Goal: Transaction & Acquisition: Subscribe to service/newsletter

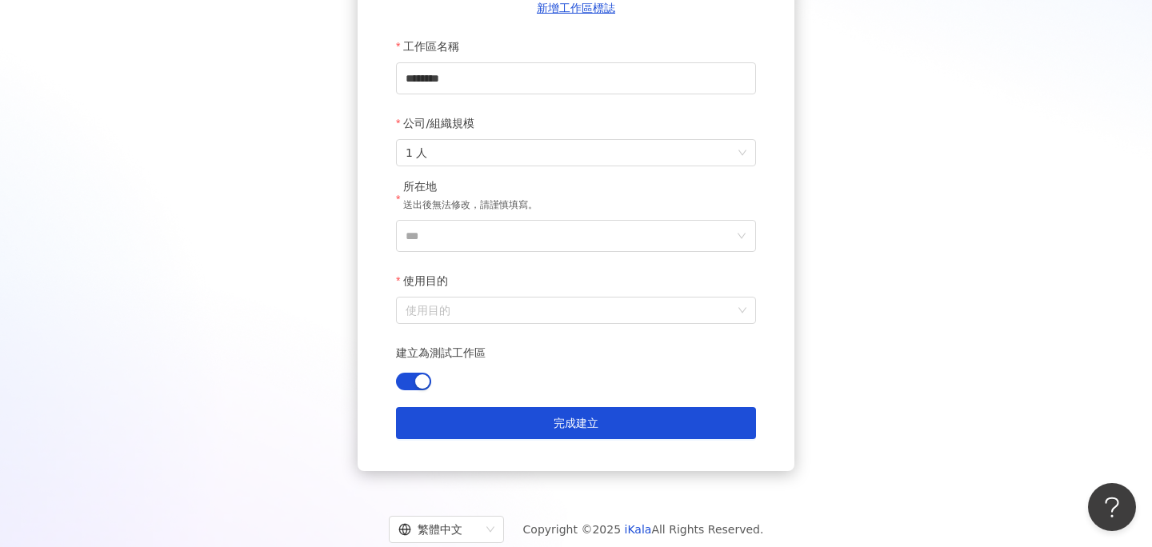
scroll to position [242, 0]
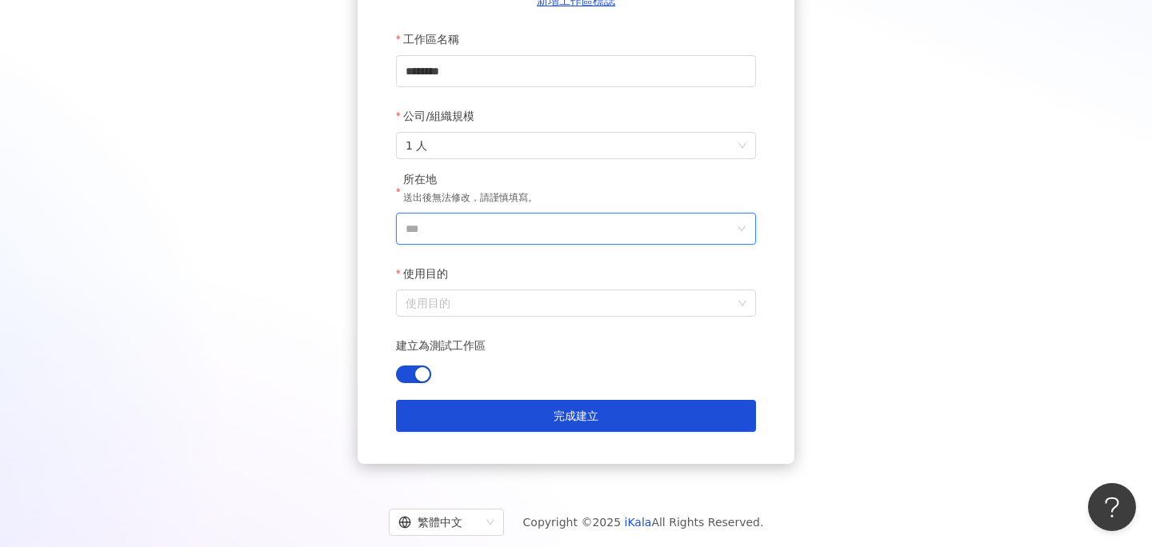
click at [446, 229] on input "***" at bounding box center [570, 229] width 328 height 30
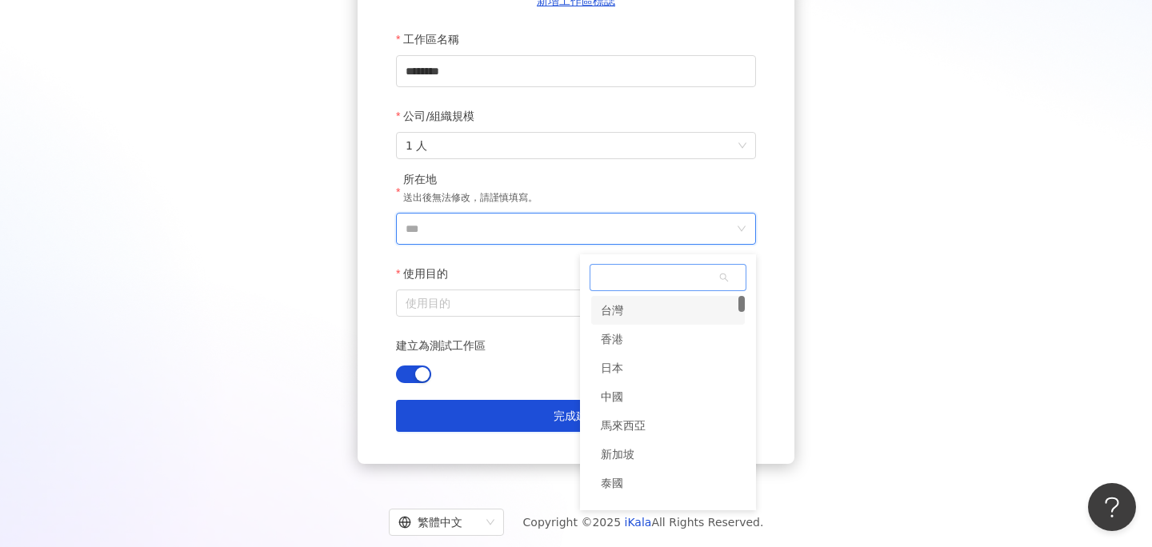
click at [634, 314] on div "台灣" at bounding box center [668, 310] width 154 height 29
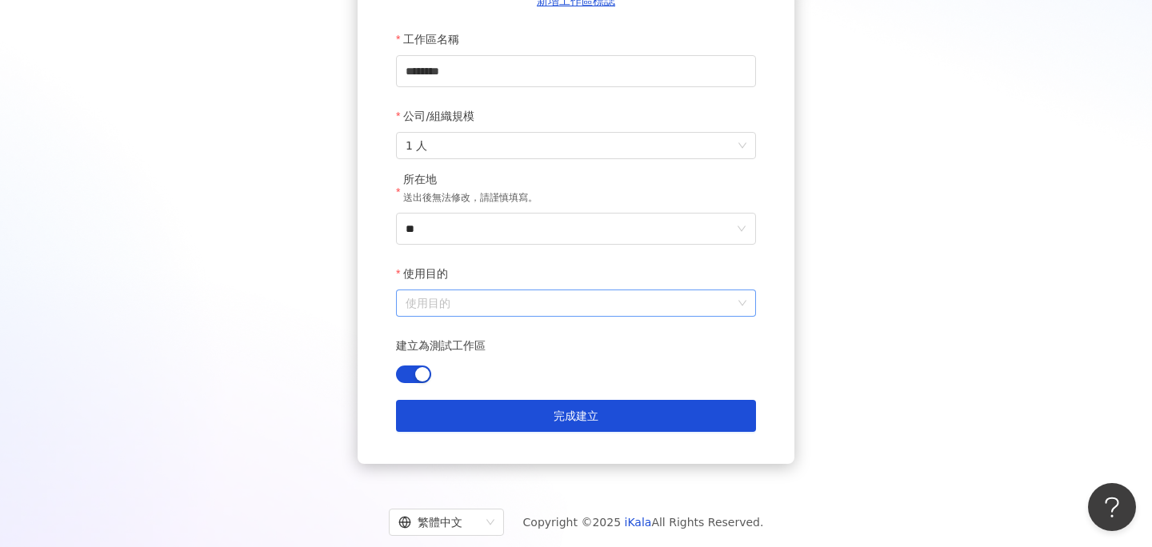
click at [571, 304] on input "使用目的" at bounding box center [576, 303] width 341 height 26
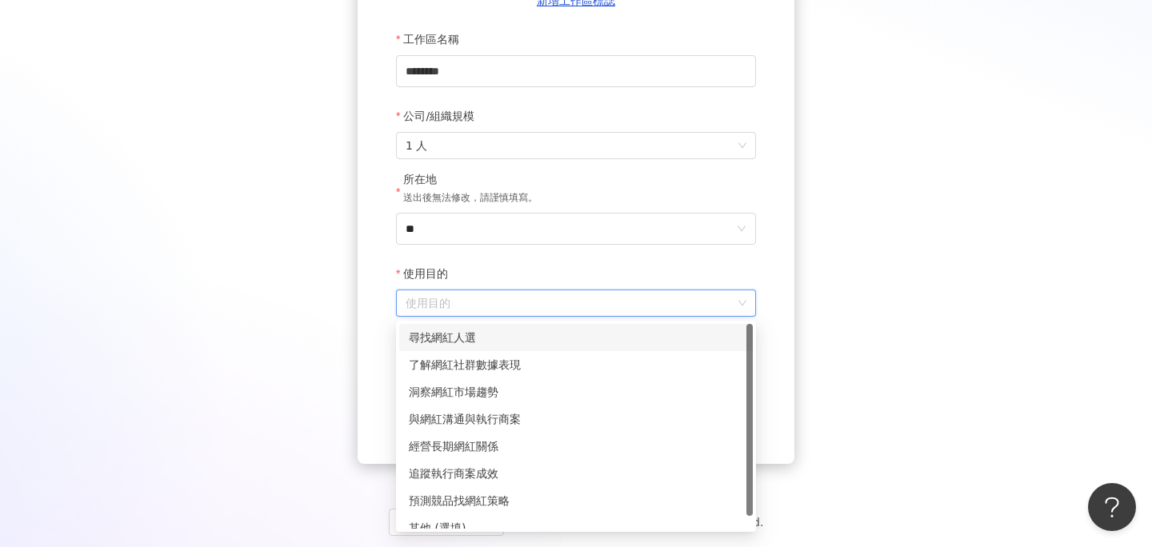
click at [482, 338] on div "尋找網紅人選" at bounding box center [576, 338] width 334 height 18
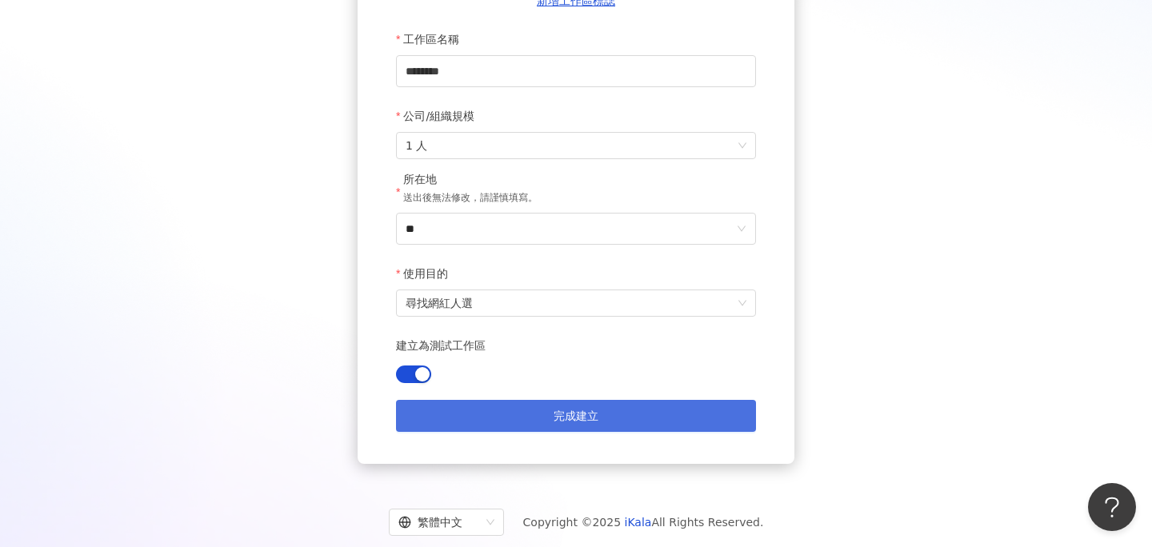
click at [576, 413] on span "完成建立" at bounding box center [576, 416] width 45 height 13
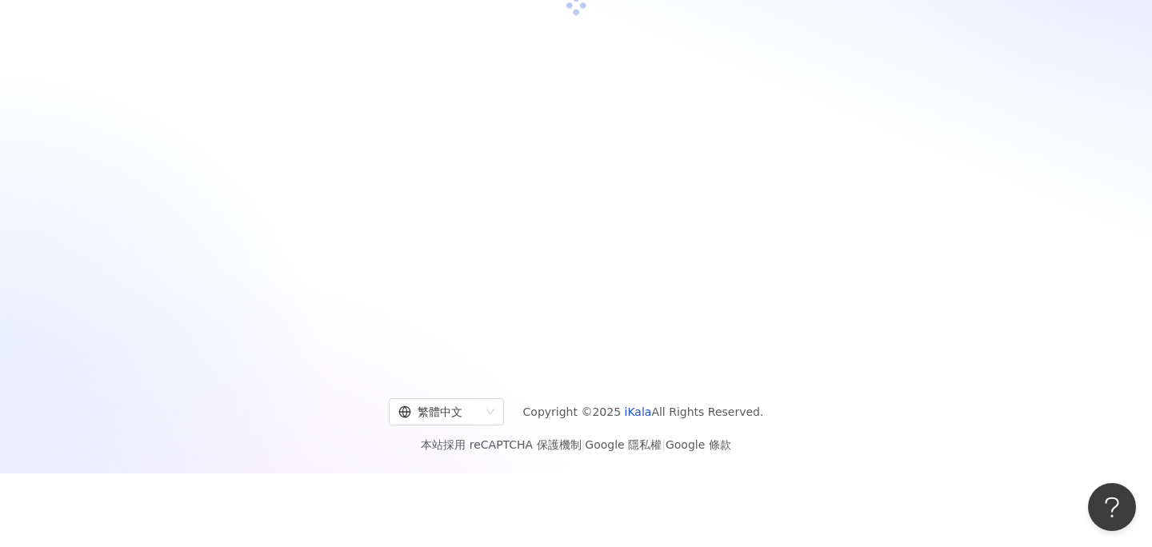
scroll to position [74, 0]
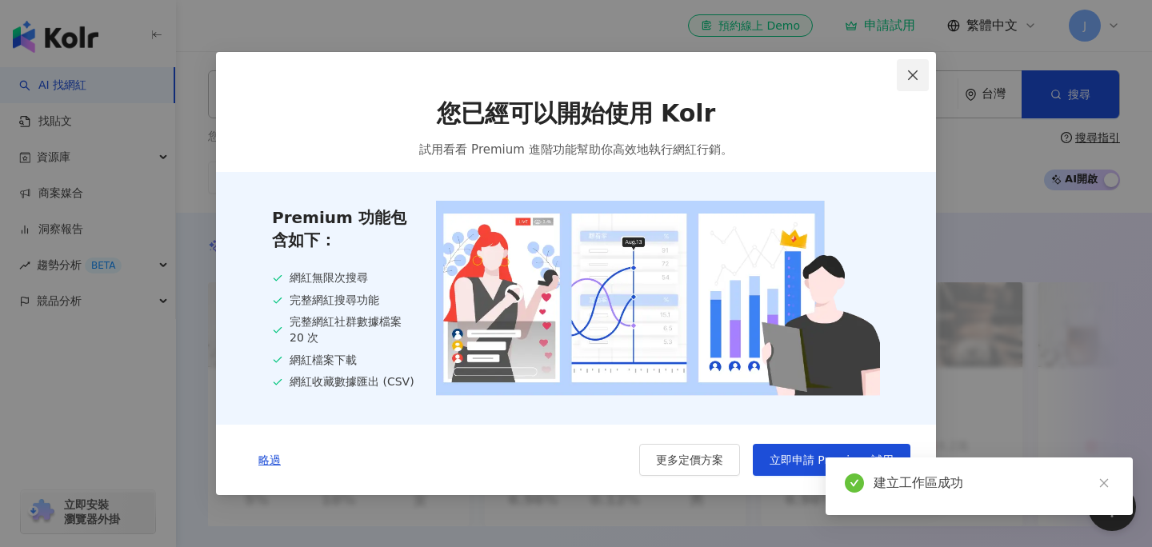
click at [914, 76] on icon "close" at bounding box center [912, 75] width 13 height 13
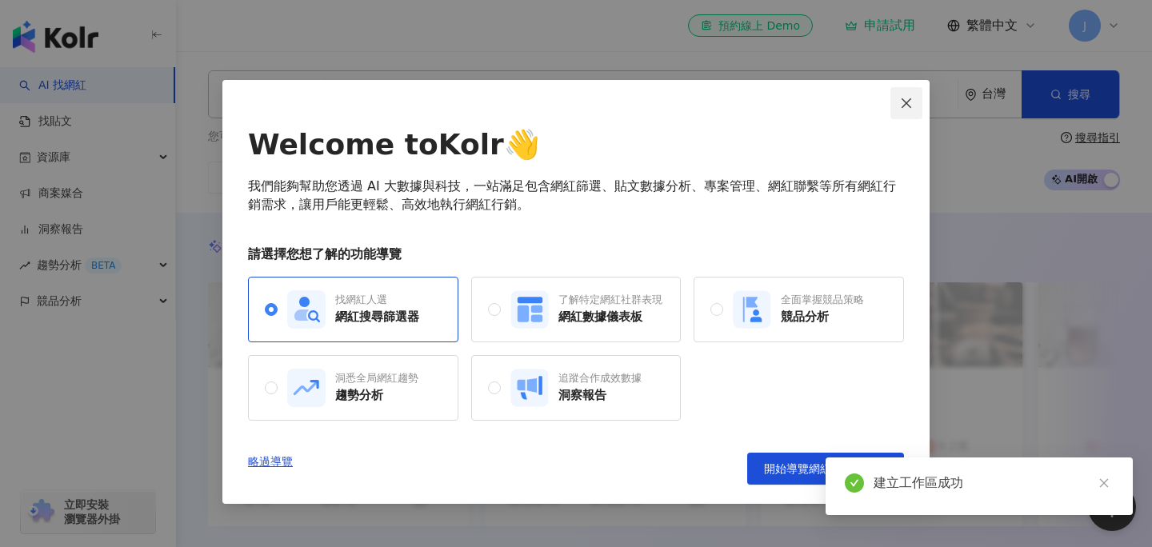
click at [902, 97] on icon "close" at bounding box center [906, 103] width 13 height 13
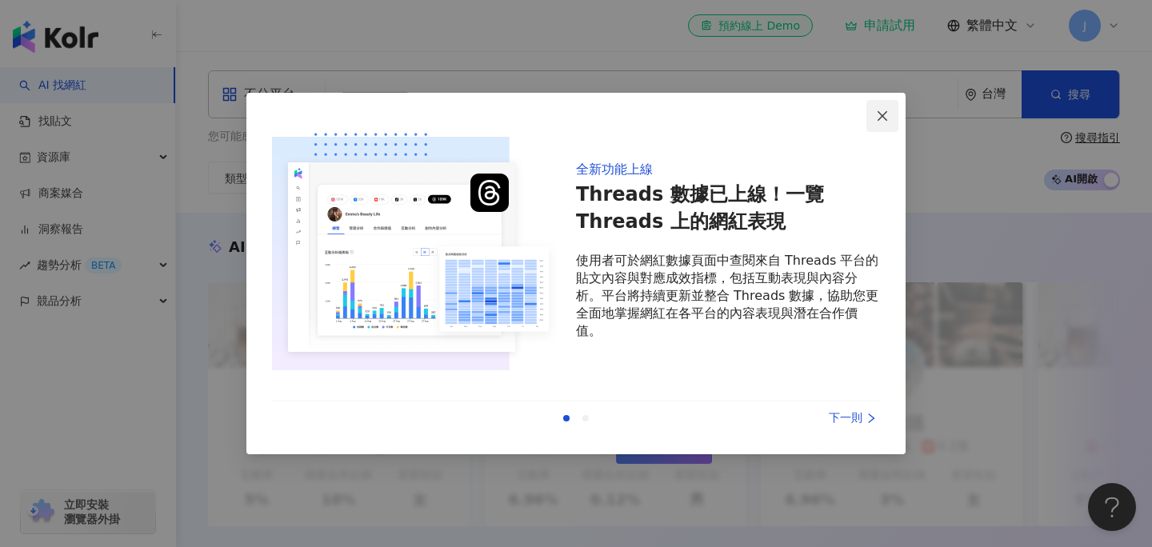
click at [882, 117] on icon "close" at bounding box center [882, 116] width 13 height 13
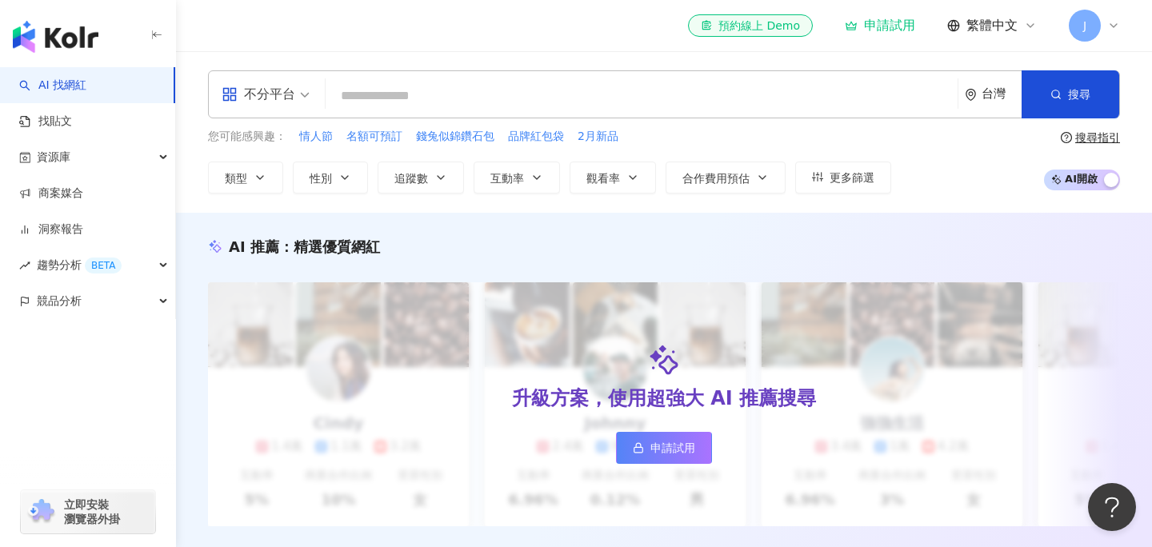
click at [1085, 20] on span "J" at bounding box center [1084, 26] width 3 height 18
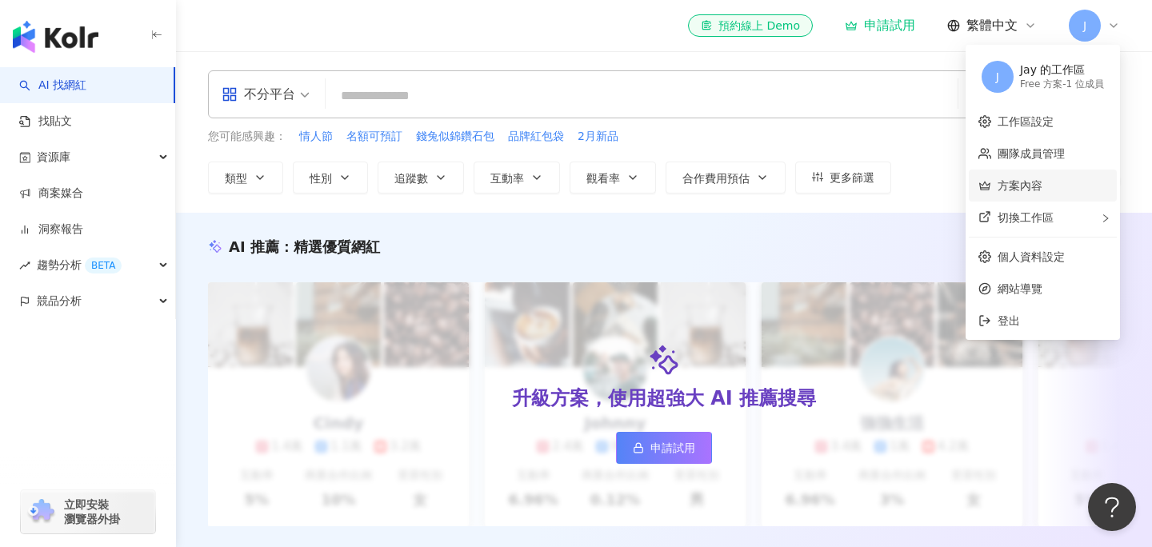
click at [1042, 189] on link "方案內容" at bounding box center [1020, 185] width 45 height 13
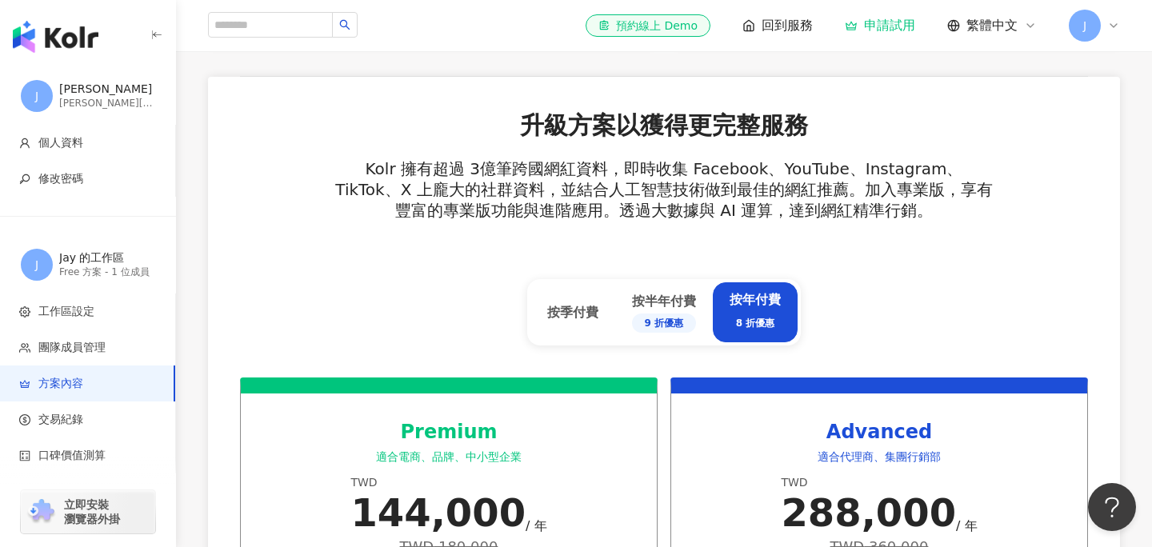
scroll to position [538, 0]
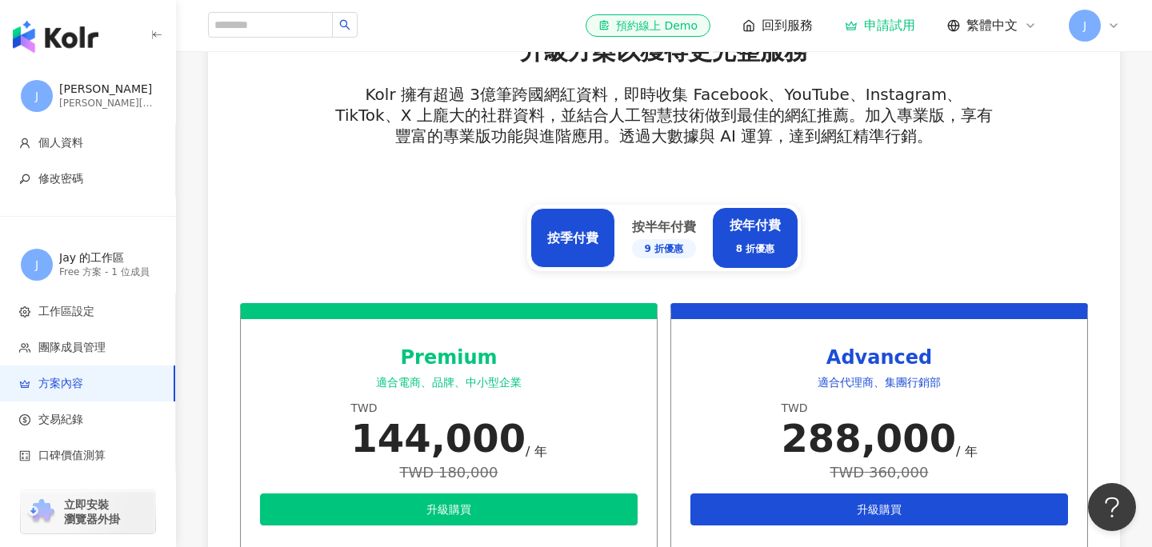
click at [545, 243] on div "按季付費" at bounding box center [572, 238] width 85 height 60
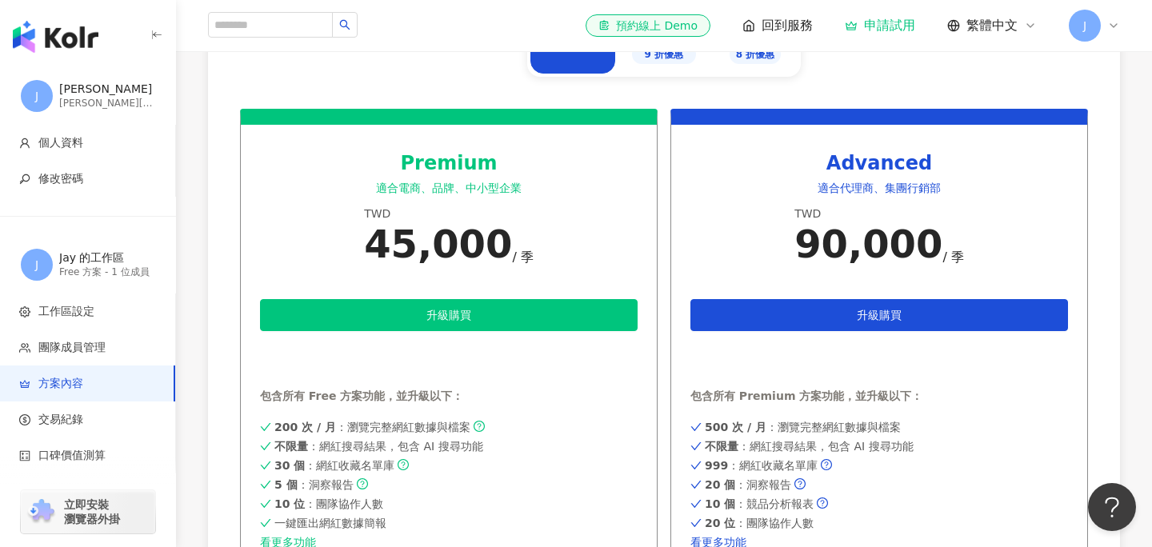
scroll to position [746, 0]
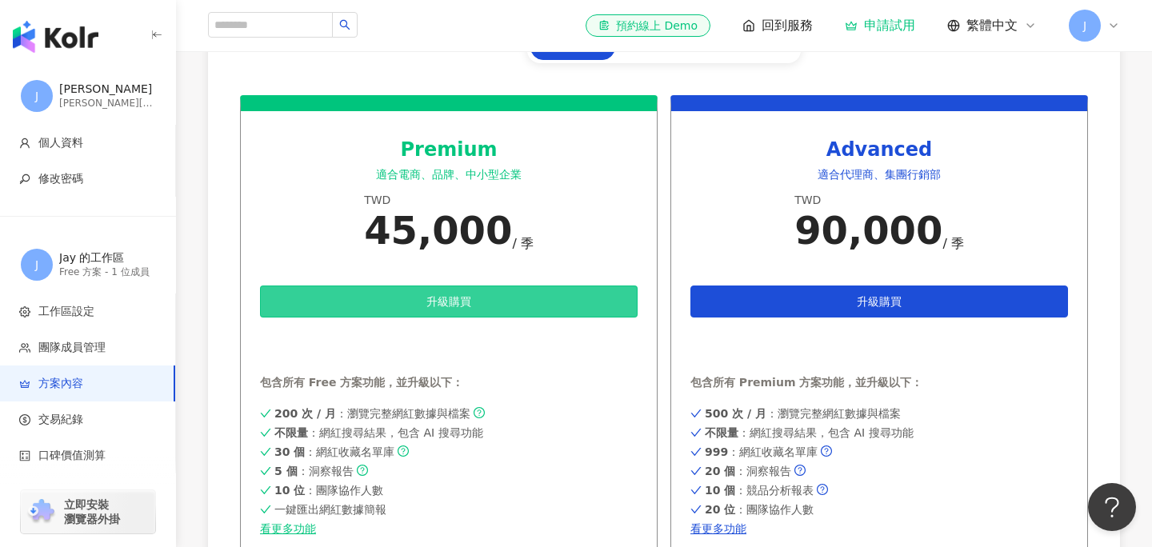
click at [506, 302] on button "升級購買" at bounding box center [449, 302] width 378 height 32
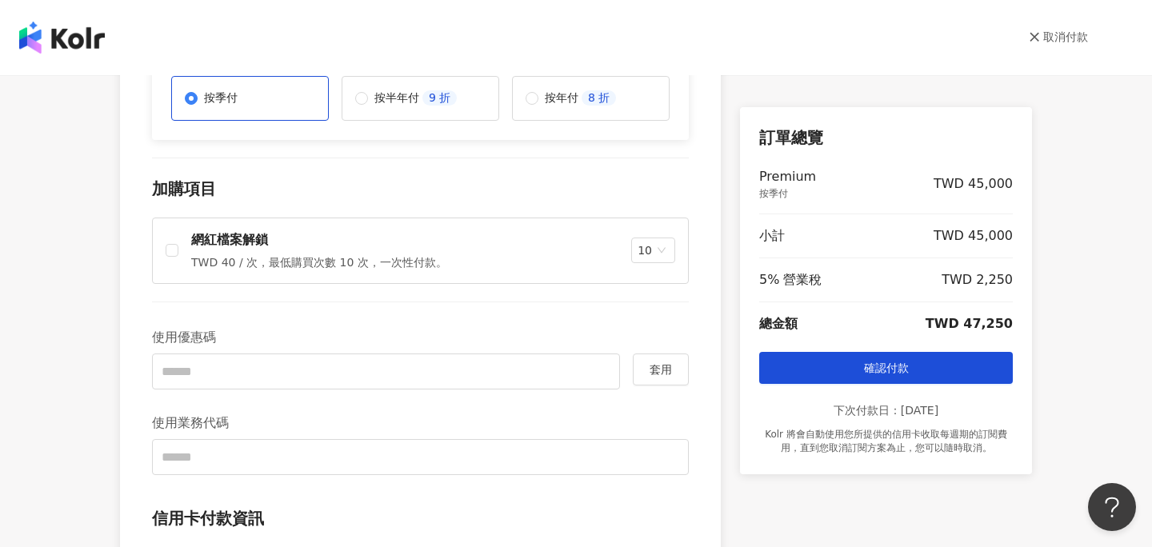
scroll to position [446, 0]
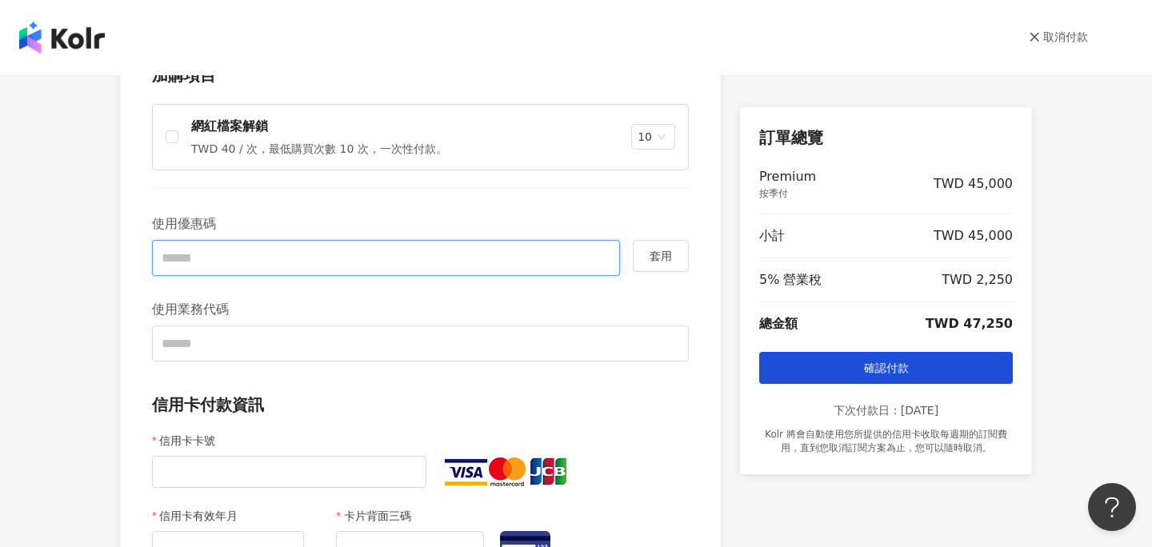
click at [287, 269] on input "text" at bounding box center [386, 258] width 468 height 36
type input "******"
click at [655, 256] on span "套用" at bounding box center [661, 256] width 22 height 13
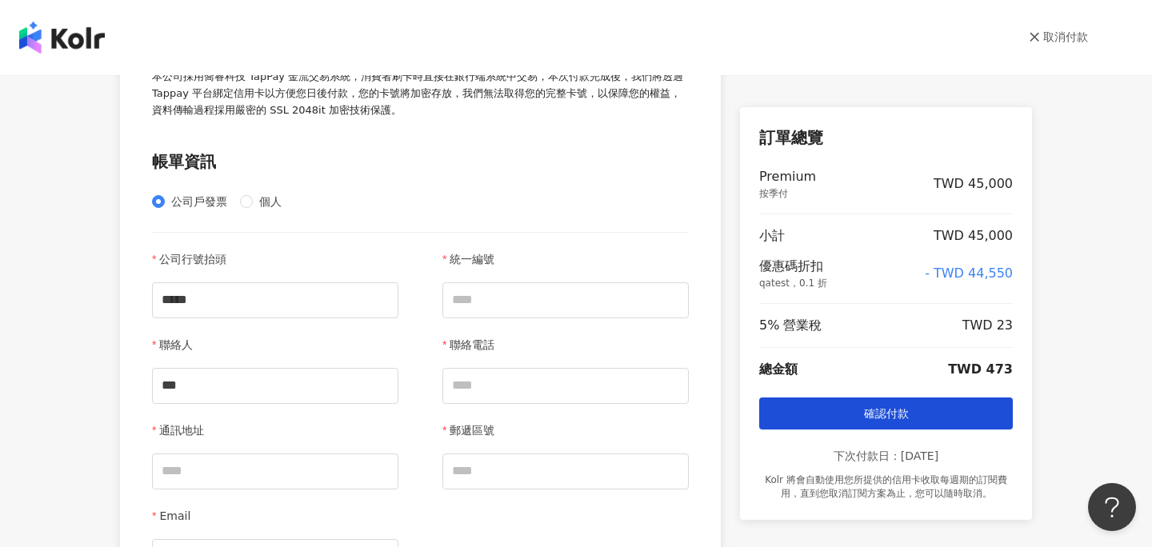
scroll to position [954, 0]
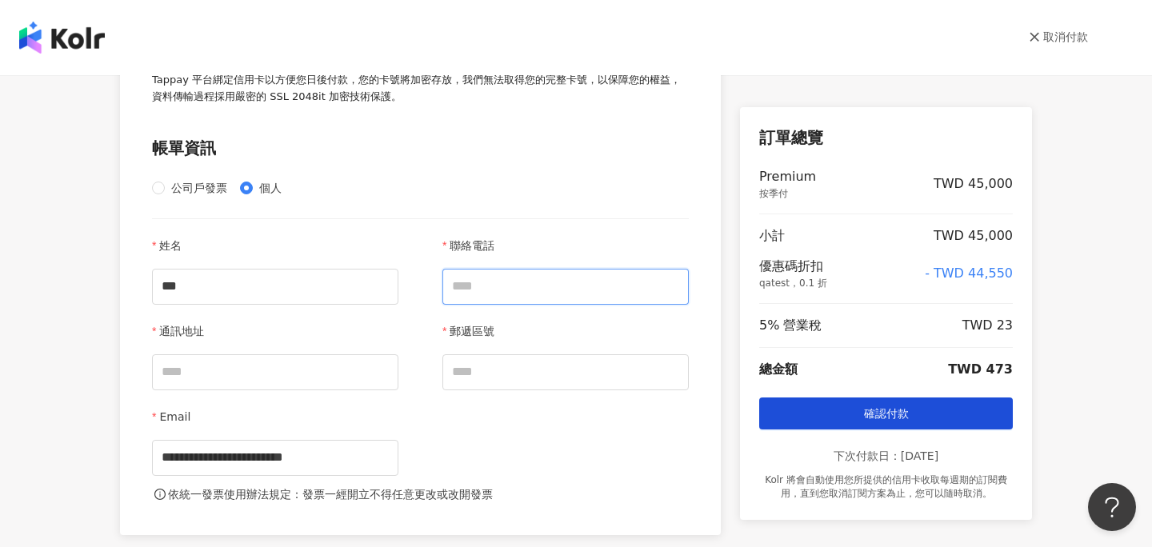
click at [472, 287] on input "聯絡電話" at bounding box center [565, 287] width 246 height 36
type input "**********"
type input "***"
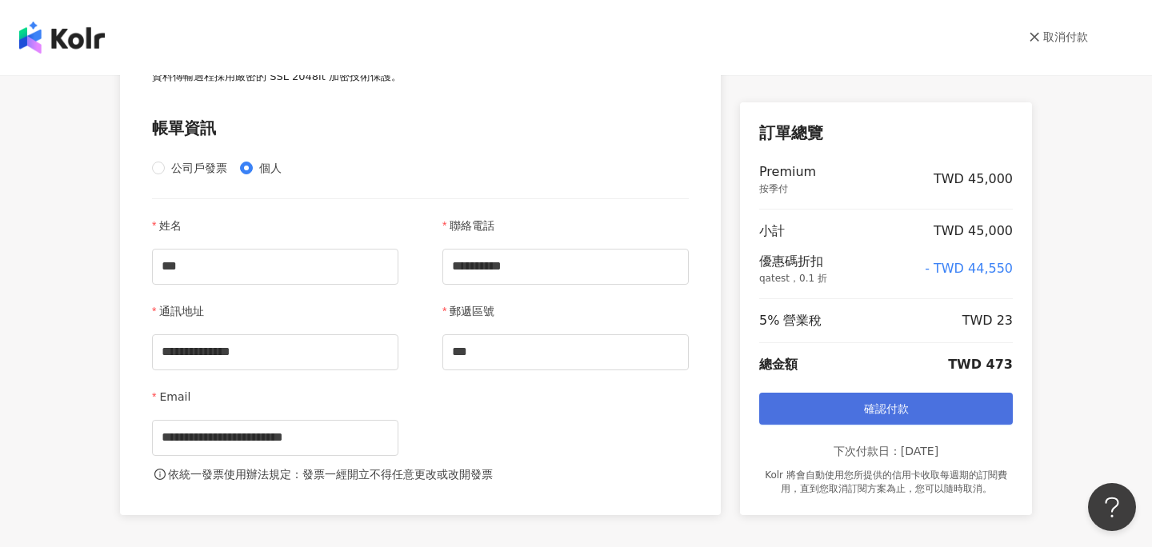
click at [891, 413] on span "確認付款" at bounding box center [886, 408] width 45 height 13
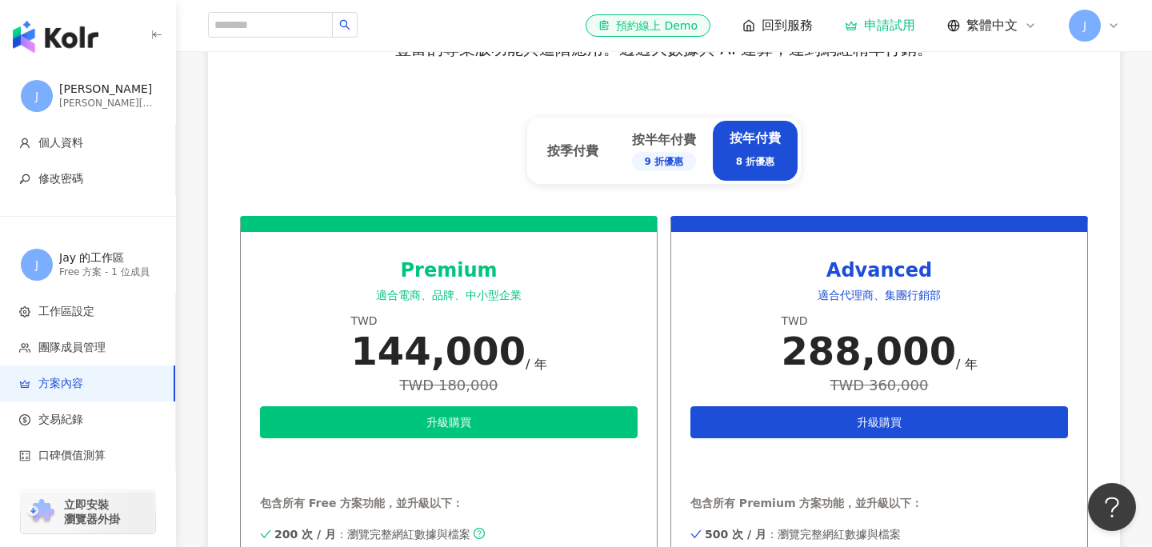
scroll to position [680, 0]
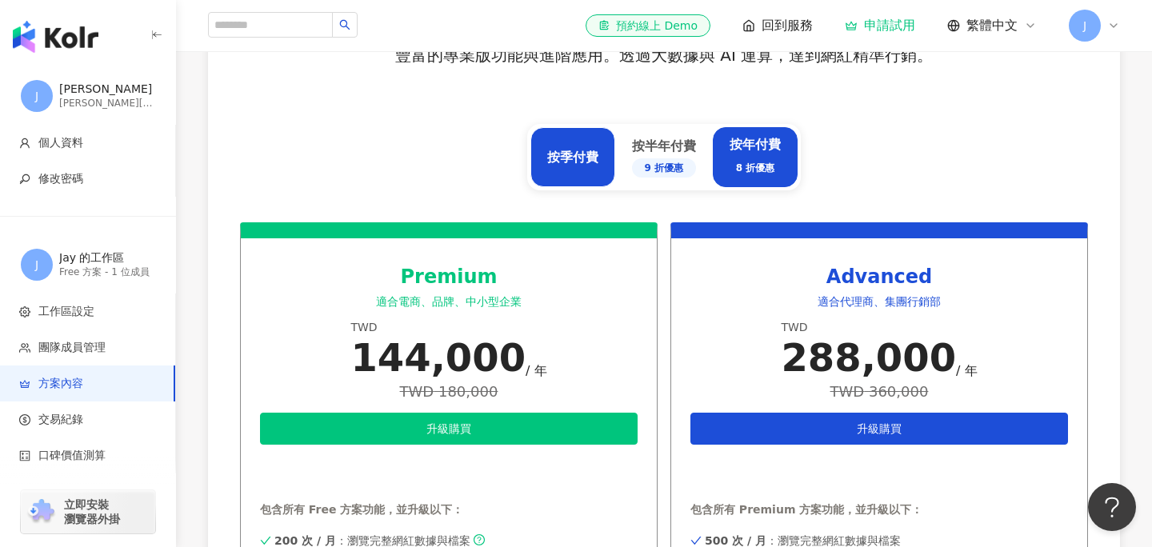
click at [576, 164] on div "按季付費" at bounding box center [572, 158] width 51 height 18
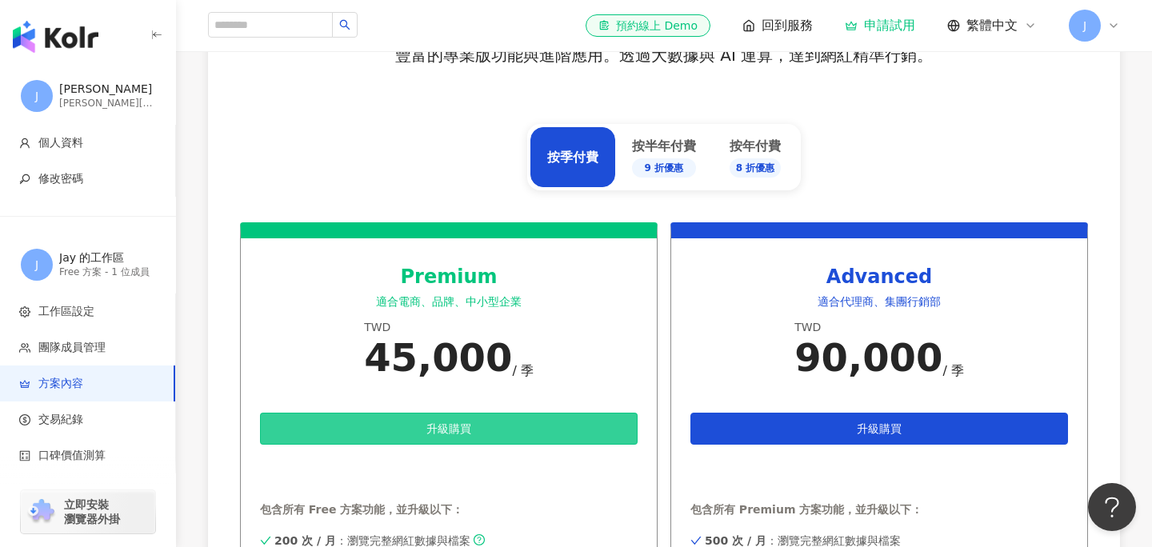
click at [528, 434] on button "升級購買" at bounding box center [449, 429] width 378 height 32
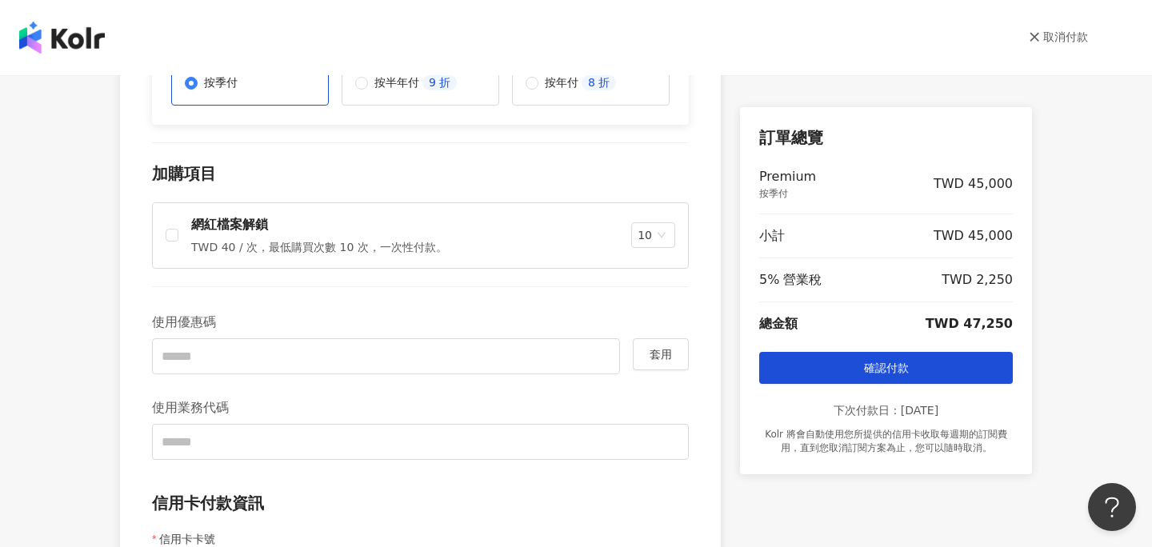
scroll to position [348, 0]
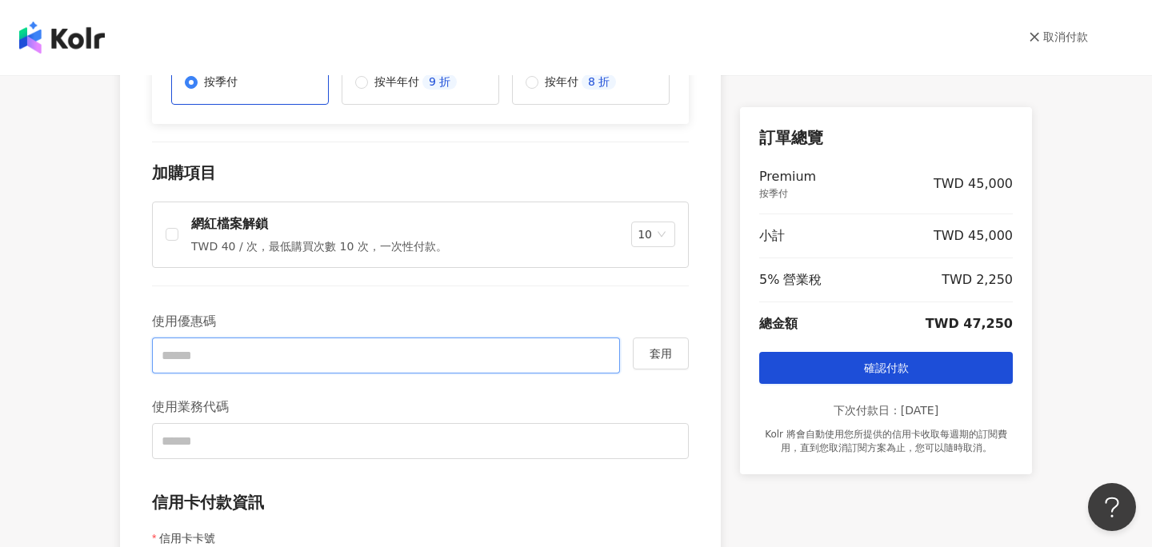
click at [317, 355] on input "text" at bounding box center [386, 356] width 468 height 36
type input "******"
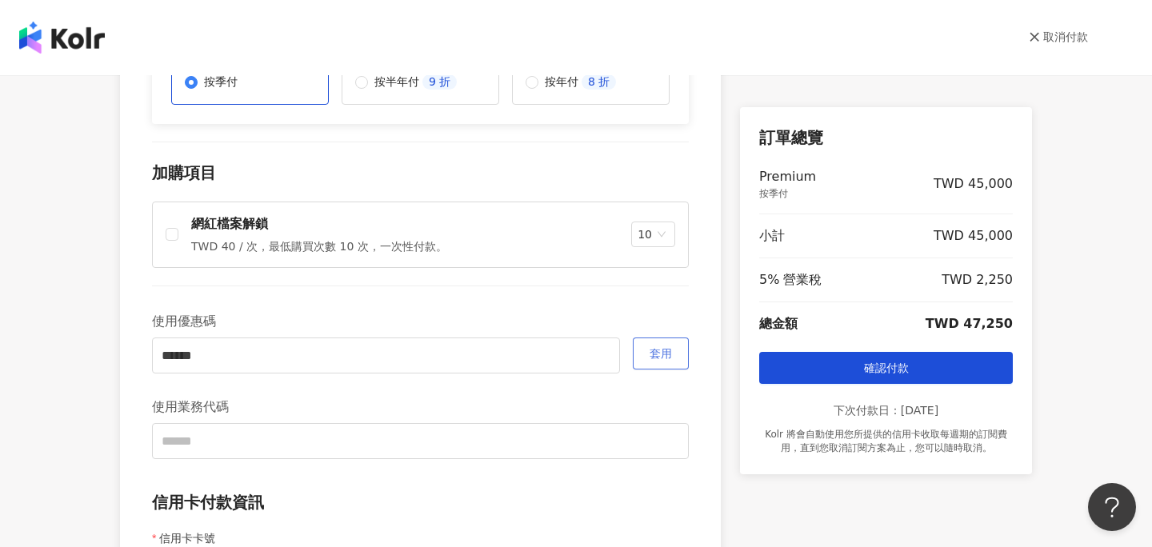
click at [657, 355] on span "套用" at bounding box center [661, 353] width 22 height 13
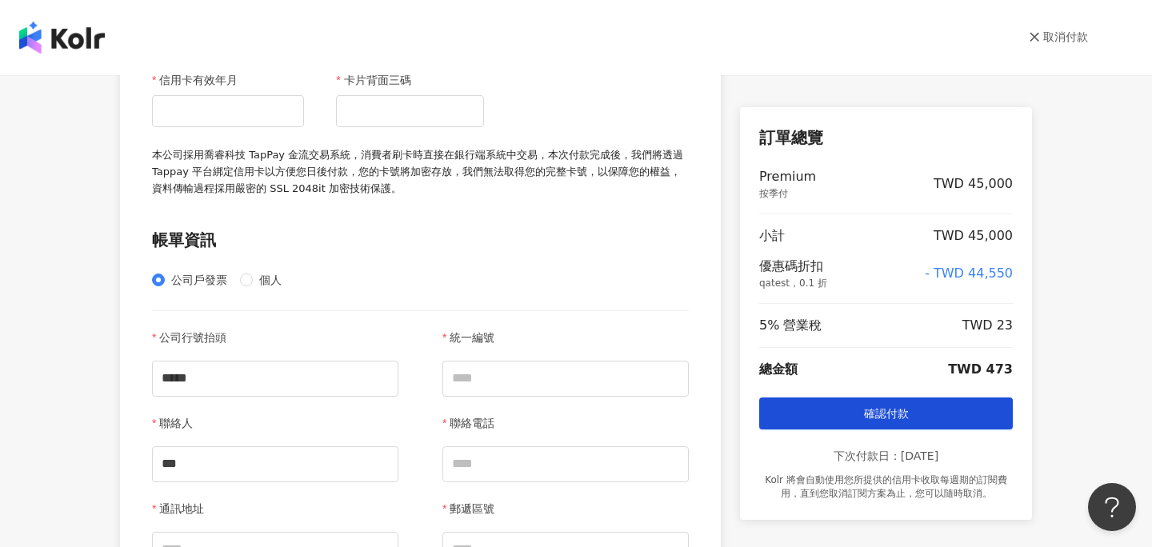
scroll to position [870, 0]
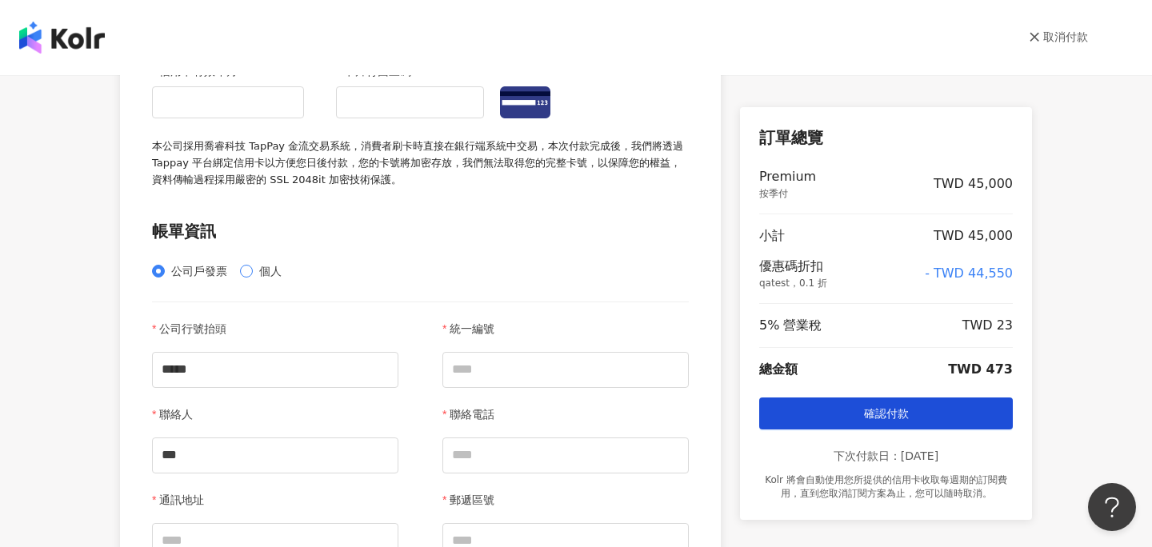
click at [264, 270] on span "個人" at bounding box center [270, 271] width 35 height 18
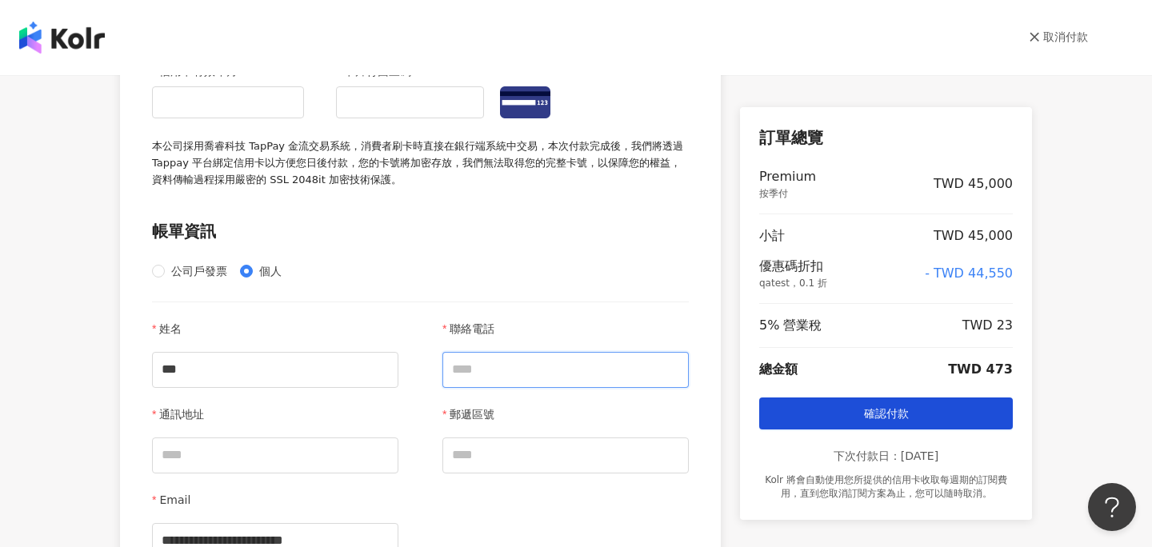
click at [486, 378] on input "聯絡電話" at bounding box center [565, 370] width 246 height 36
type input "**********"
type input "***"
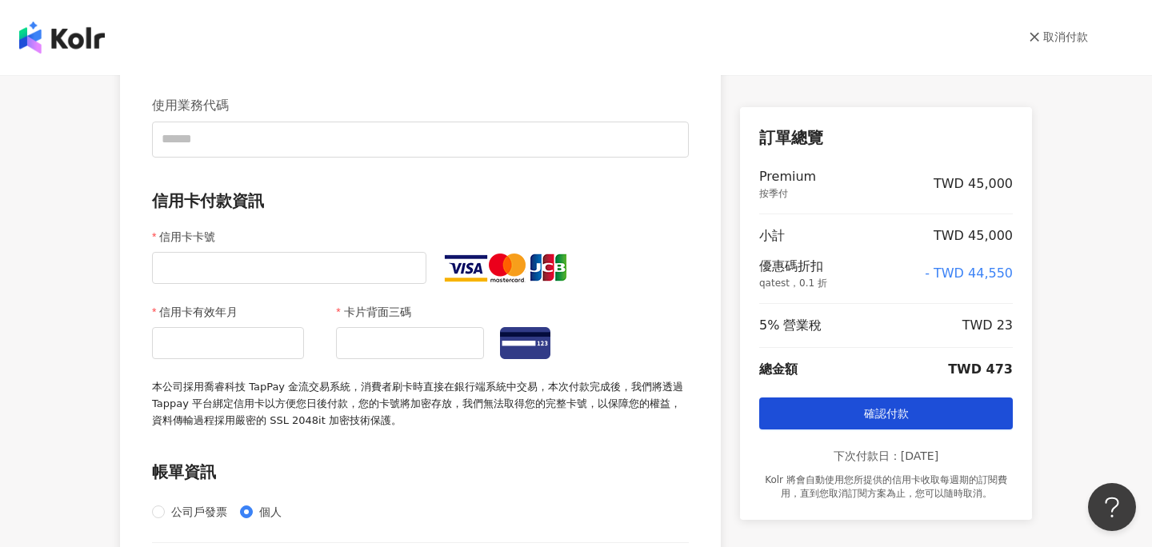
scroll to position [625, 0]
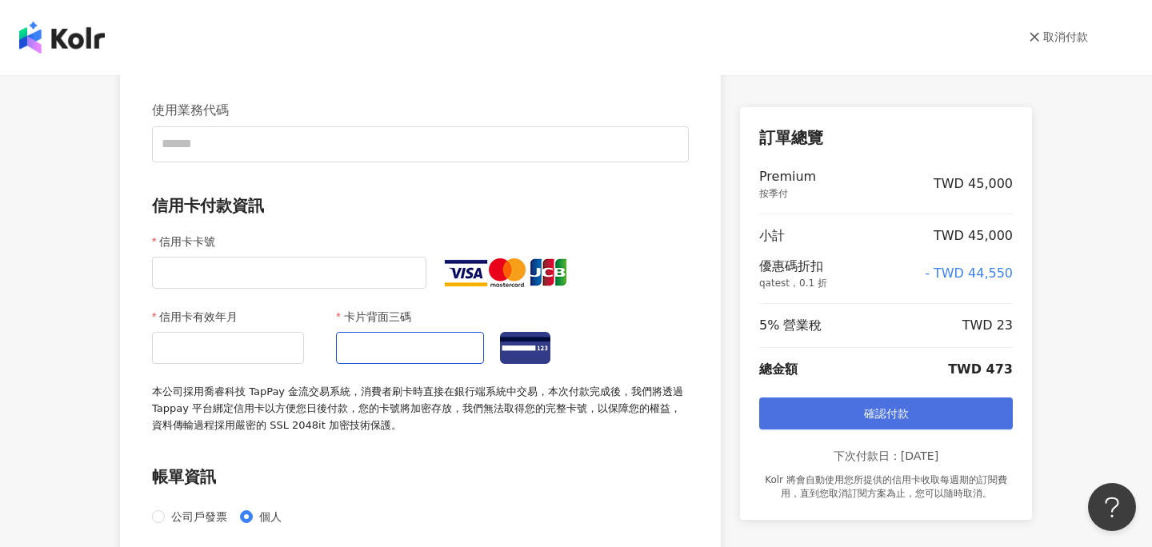
click at [855, 411] on button "確認付款" at bounding box center [886, 414] width 254 height 32
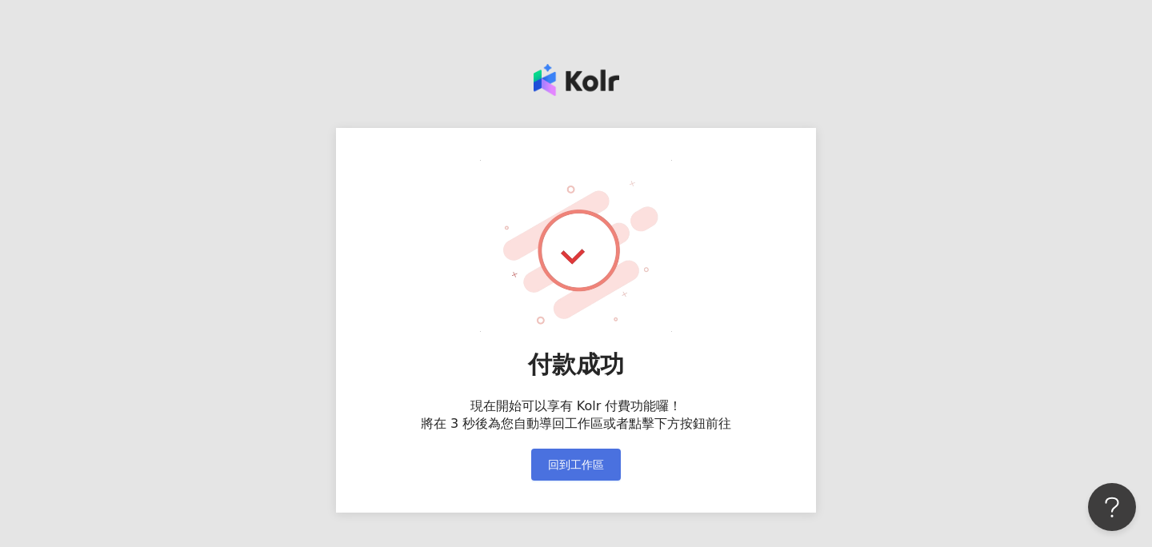
click at [578, 458] on span "回到工作區" at bounding box center [576, 464] width 56 height 13
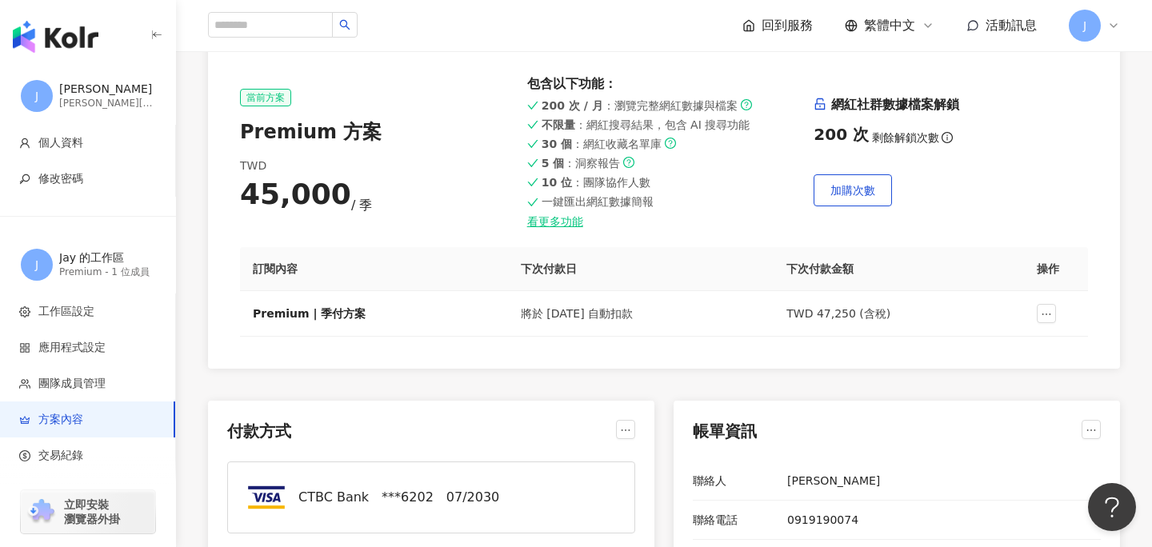
scroll to position [56, 0]
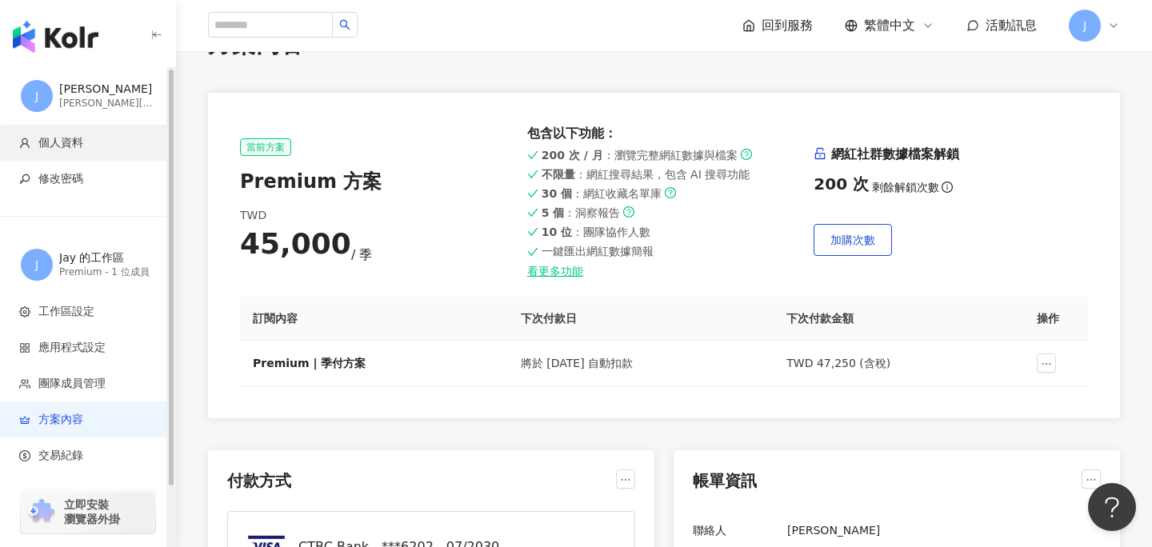
click at [91, 152] on li "個人資料" at bounding box center [87, 143] width 175 height 36
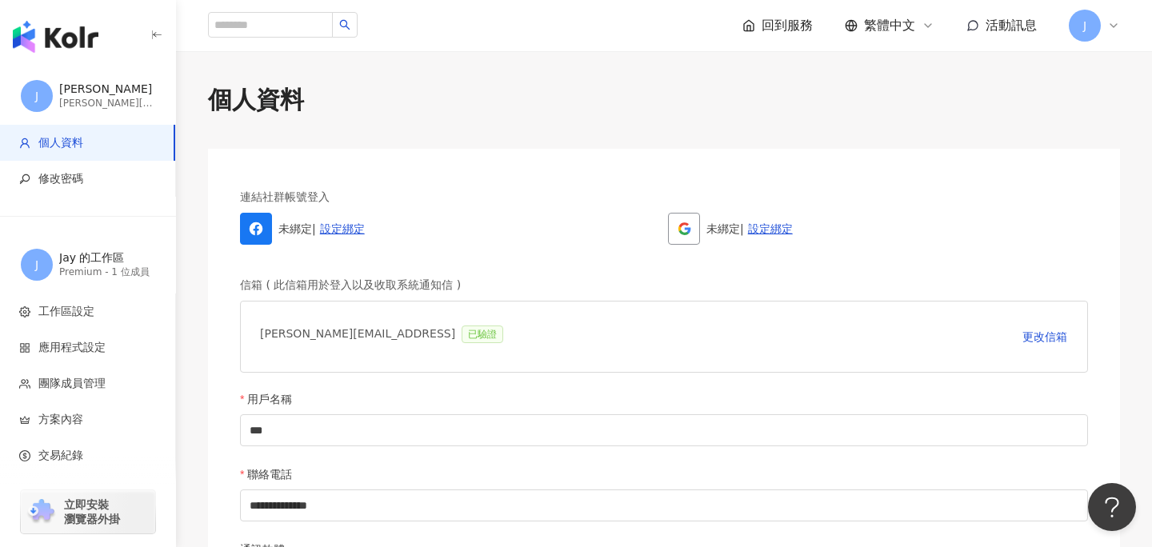
click at [285, 333] on div "[PERSON_NAME][EMAIL_ADDRESS] 已驗證" at bounding box center [385, 337] width 250 height 32
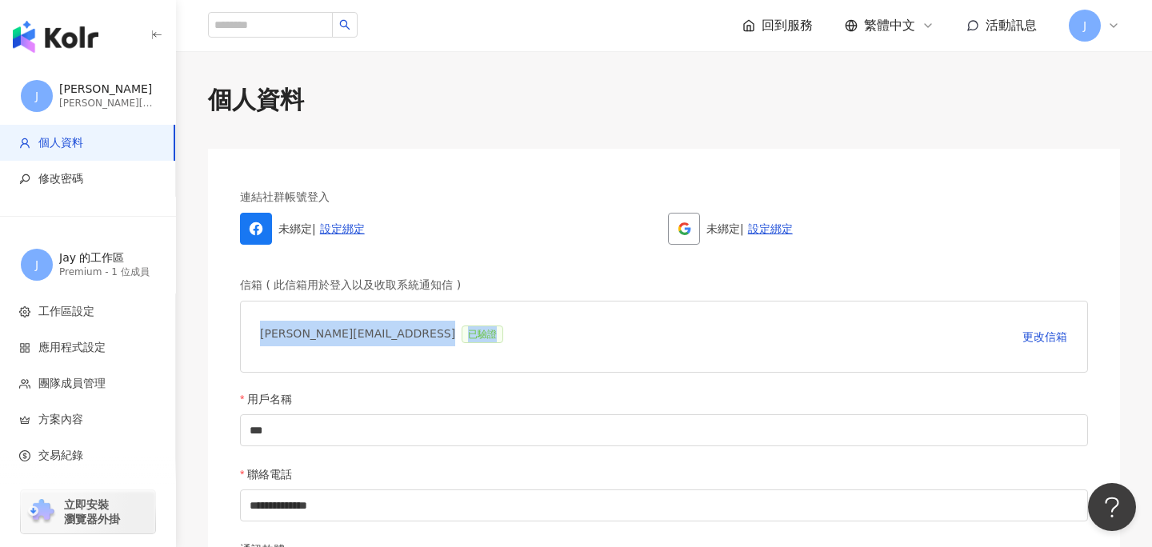
click at [326, 354] on div "[PERSON_NAME][EMAIL_ADDRESS] 已驗證 更改信箱" at bounding box center [664, 337] width 848 height 72
drag, startPoint x: 255, startPoint y: 330, endPoint x: 402, endPoint y: 338, distance: 146.6
click at [402, 338] on div "[PERSON_NAME][EMAIL_ADDRESS] 已驗證 更改信箱" at bounding box center [664, 337] width 848 height 72
copy div "[PERSON_NAME][EMAIL_ADDRESS]"
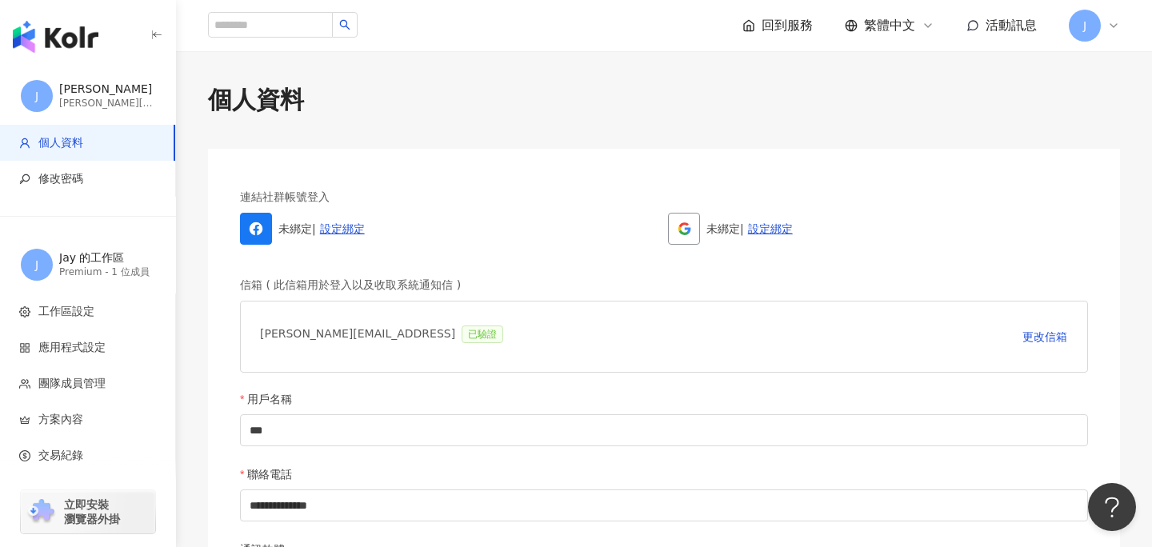
click at [59, 30] on img "button" at bounding box center [56, 37] width 86 height 32
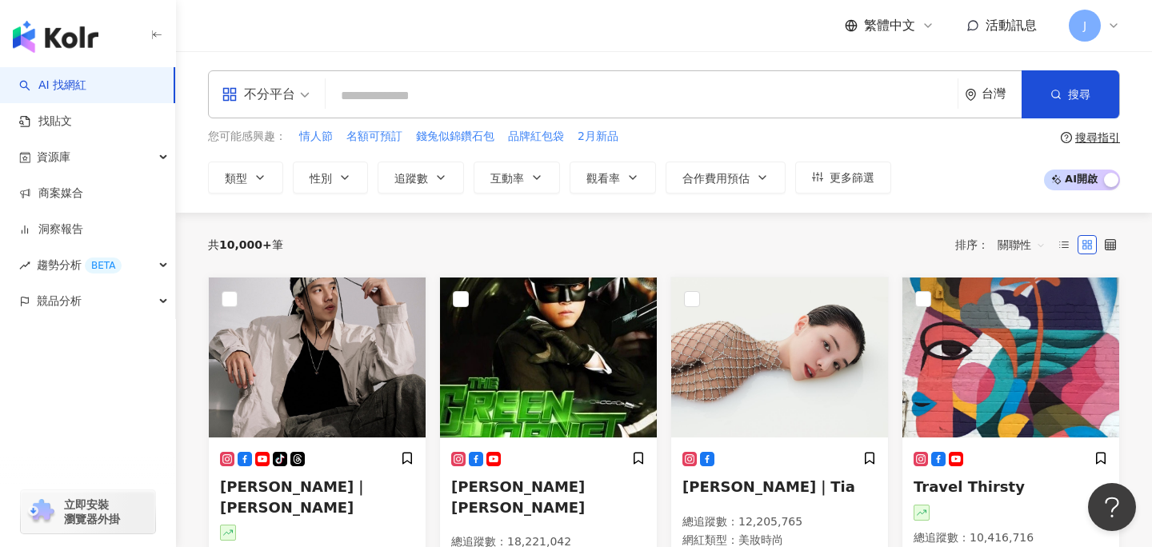
click at [1087, 31] on span "J" at bounding box center [1085, 26] width 32 height 32
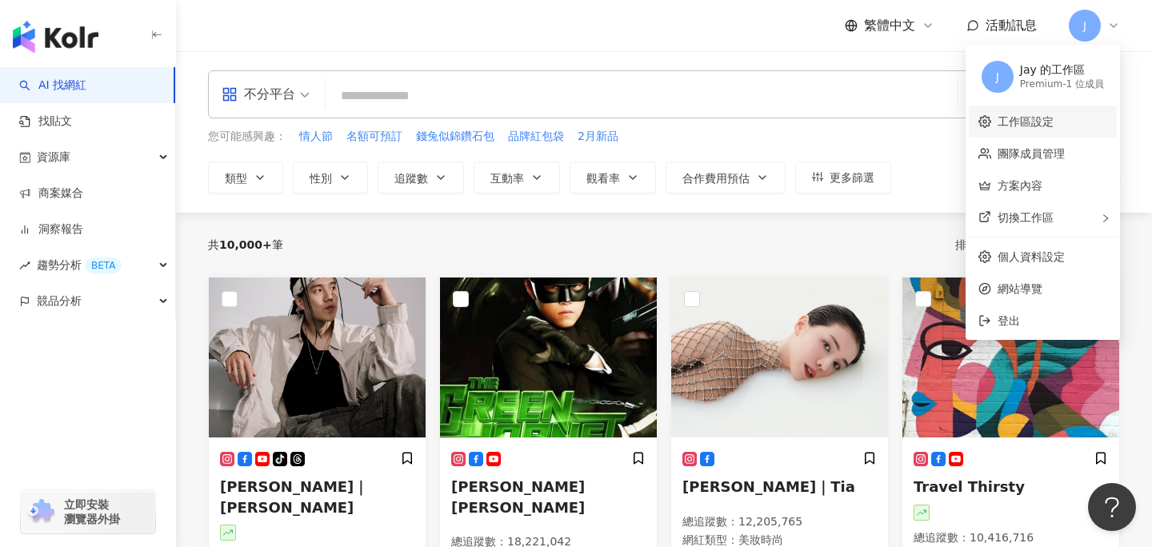
click at [1041, 124] on link "工作區設定" at bounding box center [1026, 121] width 56 height 13
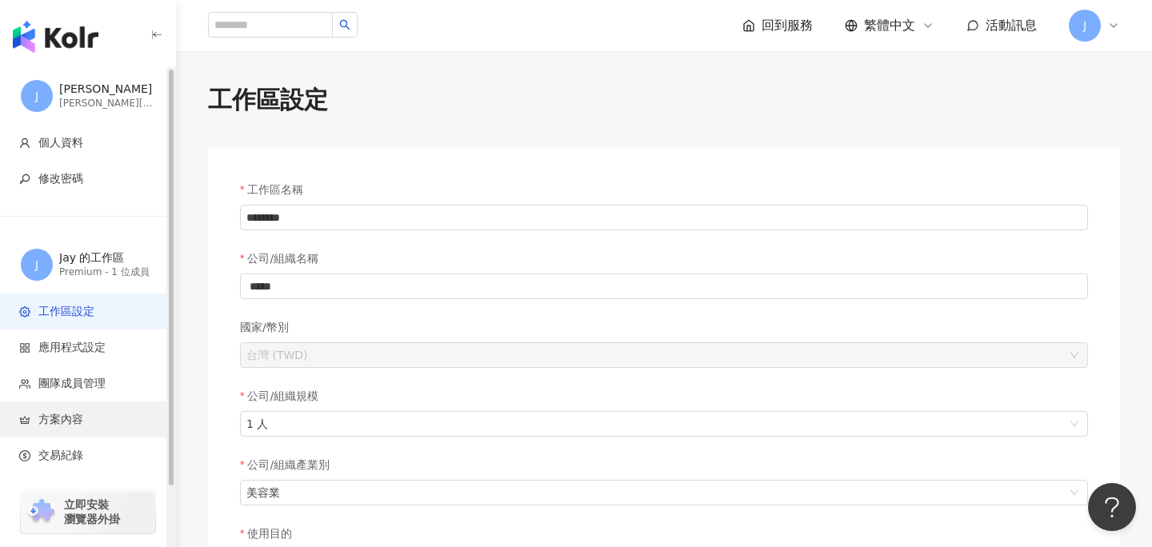
click at [70, 410] on li "方案內容" at bounding box center [87, 420] width 175 height 36
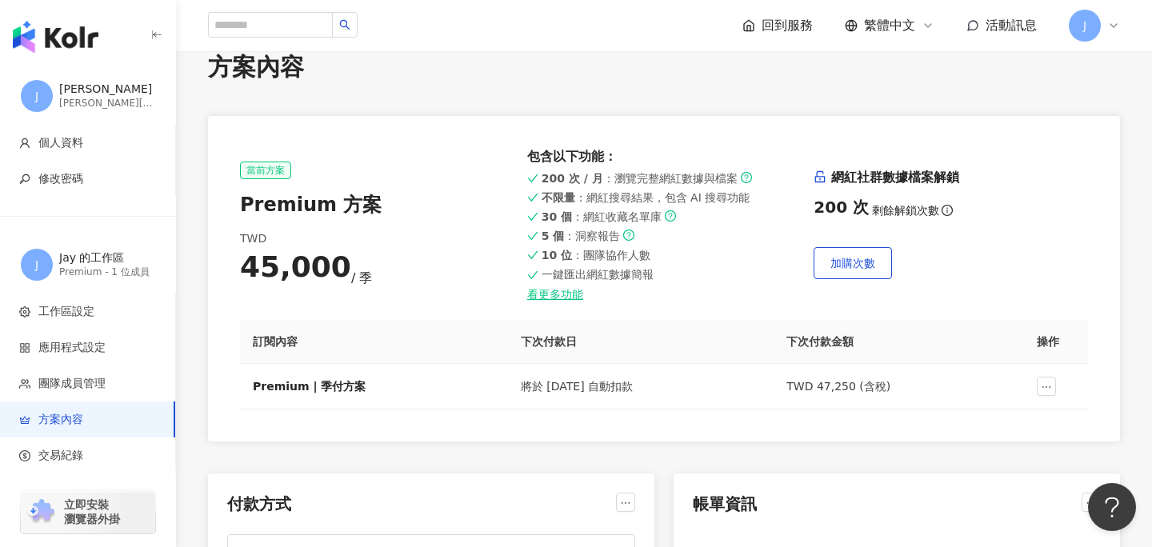
scroll to position [86, 0]
